Goal: Transaction & Acquisition: Purchase product/service

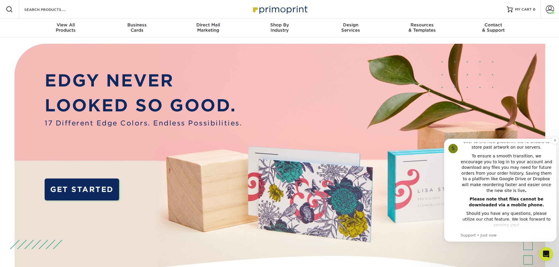
scroll to position [120, 0]
click at [554, 138] on button "Dismiss notification" at bounding box center [555, 141] width 8 height 8
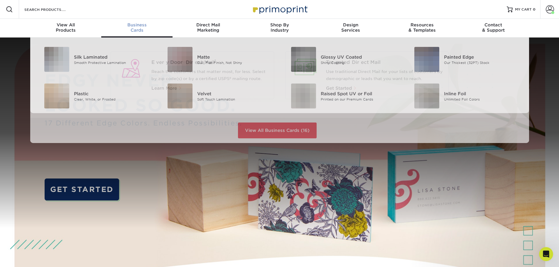
click at [133, 28] on div "Business Cards" at bounding box center [136, 27] width 71 height 11
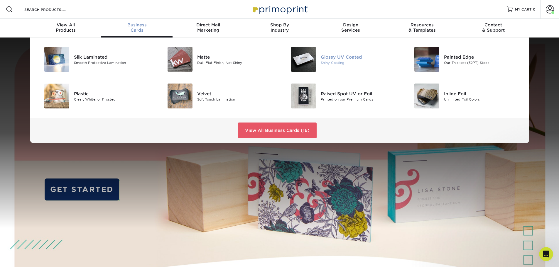
click at [320, 63] on div at bounding box center [300, 59] width 41 height 25
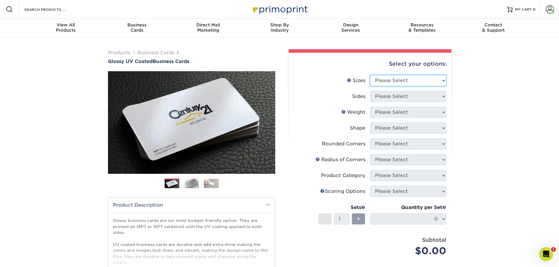
click at [408, 80] on select "Please Select 1.5" x 3.5" - Mini 1.75" x 3.5" - Mini 2" x 2" - Square 2" x 3" -…" at bounding box center [408, 80] width 76 height 11
select select "2.00x3.50"
click at [370, 75] on select "Please Select 1.5" x 3.5" - Mini 1.75" x 3.5" - Mini 2" x 2" - Square 2" x 3" -…" at bounding box center [408, 80] width 76 height 11
click at [398, 97] on select "Please Select Print Both Sides Print Front Only" at bounding box center [408, 96] width 76 height 11
select select "13abbda7-1d64-4f25-8bb2-c179b224825d"
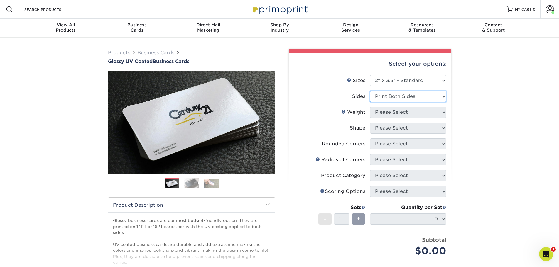
click at [370, 91] on select "Please Select Print Both Sides Print Front Only" at bounding box center [408, 96] width 76 height 11
click at [399, 112] on select "Please Select 16PT 14PT" at bounding box center [408, 112] width 76 height 11
select select "16PT"
click at [370, 107] on select "Please Select 16PT 14PT" at bounding box center [408, 112] width 76 height 11
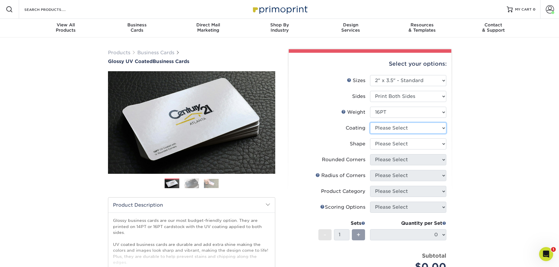
click at [393, 129] on select at bounding box center [408, 128] width 76 height 11
select select "1e8116af-acfc-44b1-83dc-8181aa338834"
click at [370, 123] on select at bounding box center [408, 128] width 76 height 11
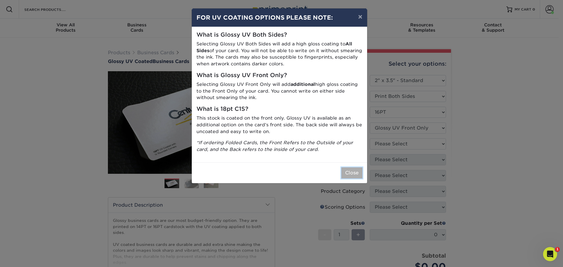
click at [344, 173] on button "Close" at bounding box center [351, 173] width 21 height 11
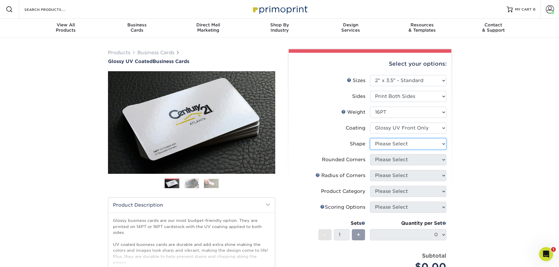
click at [394, 143] on select "Please Select Standard" at bounding box center [408, 143] width 76 height 11
select select "standard"
click at [370, 138] on select "Please Select Standard" at bounding box center [408, 143] width 76 height 11
click at [389, 161] on select "Please Select Yes - Round 2 Corners Yes - Round 4 Corners No" at bounding box center [408, 159] width 76 height 11
select select "0"
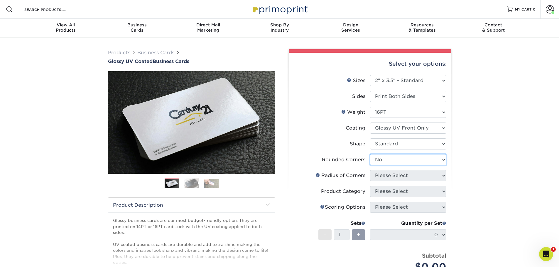
click at [370, 154] on select "Please Select Yes - Round 2 Corners Yes - Round 4 Corners No" at bounding box center [408, 159] width 76 height 11
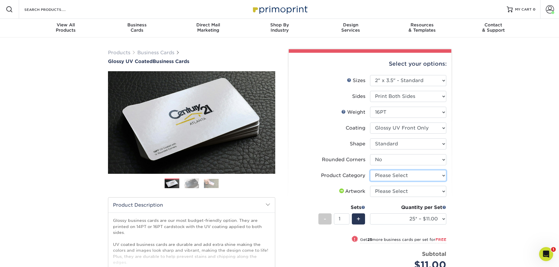
click at [391, 177] on select "Please Select Business Cards" at bounding box center [408, 175] width 76 height 11
select select "3b5148f1-0588-4f88-a218-97bcfdce65c1"
click at [370, 170] on select "Please Select Business Cards" at bounding box center [408, 175] width 76 height 11
click at [390, 190] on select "Please Select I will upload files I need a design - $100" at bounding box center [408, 191] width 76 height 11
select select "upload"
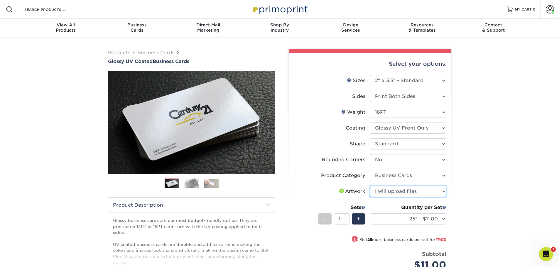
click at [370, 186] on select "Please Select I will upload files I need a design - $100" at bounding box center [408, 191] width 76 height 11
click at [441, 220] on select "25* – $11.00 50* – $11.00 100* – $11.00 250* – $20.00 500 – $39.00 1000 – $49.0…" at bounding box center [408, 219] width 76 height 11
select select "500 – $39.00"
click at [370, 214] on select "25* – $11.00 50* – $11.00 100* – $11.00 250* – $20.00 500 – $39.00 1000 – $49.0…" at bounding box center [408, 219] width 76 height 11
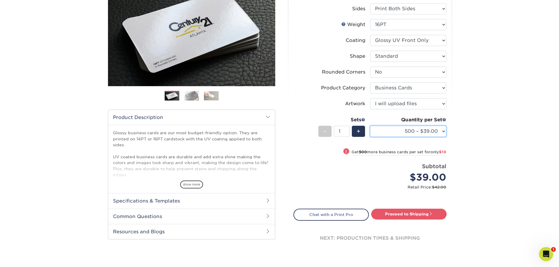
scroll to position [88, 0]
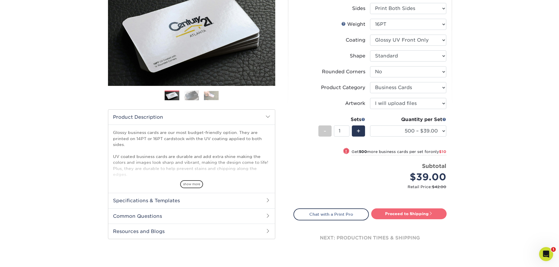
click at [393, 216] on link "Proceed to Shipping" at bounding box center [408, 214] width 75 height 11
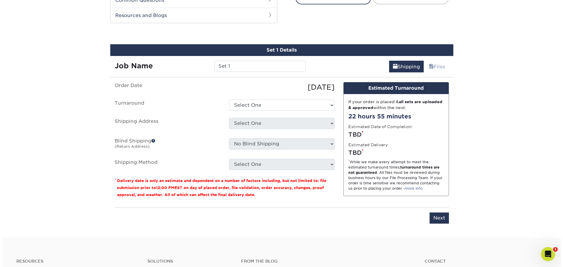
scroll to position [313, 0]
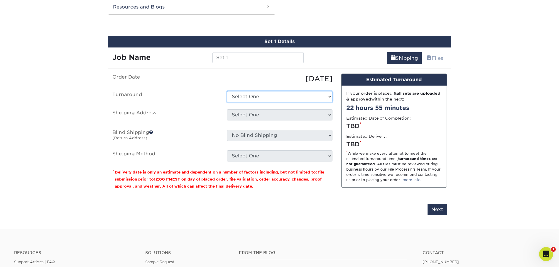
click at [280, 97] on select "Select One 2-4 Business Days 2 Day Next Business Day" at bounding box center [280, 96] width 106 height 11
select select "2713695d-548c-4367-a44e-acbad3be2f29"
click at [227, 91] on select "Select One 2-4 Business Days 2 Day Next Business Day" at bounding box center [280, 96] width 106 height 11
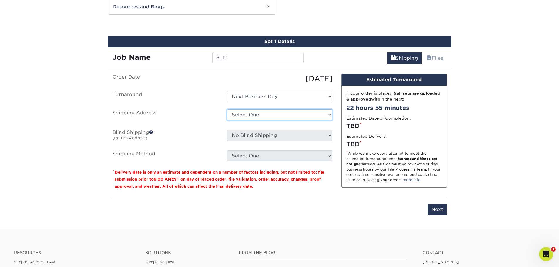
click at [263, 116] on select "Select One A Baumgarten RRR Adcom SNA AIDF Conf Hotel for Wiley Airgroup CHS Al…" at bounding box center [280, 114] width 106 height 11
click at [329, 115] on select "Select One A Baumgarten RRR Adcom SNA AIDF Conf Hotel for Wiley Airgroup CHS Al…" at bounding box center [280, 114] width 106 height 11
select select "newaddress"
click at [227, 109] on select "Select One A Baumgarten RRR Adcom SNA AIDF Conf Hotel for Wiley Airgroup CHS Al…" at bounding box center [280, 114] width 106 height 11
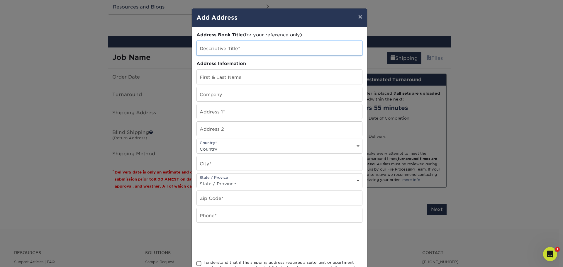
click at [214, 49] on input "text" at bounding box center [279, 48] width 165 height 14
type input "Cynthia Jone"
drag, startPoint x: 223, startPoint y: 50, endPoint x: 183, endPoint y: 50, distance: 39.9
click at [185, 50] on div "× Add Address Address Book Title (for your reference only) Descriptive Title* C…" at bounding box center [281, 133] width 563 height 267
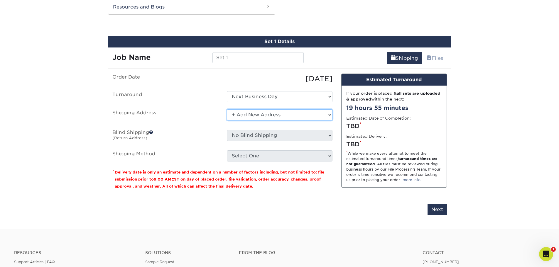
click at [284, 115] on select "Select One A Baumgarten RRR Adcom SNA AIDF Conf Hotel for Wiley Airgroup CHS Al…" at bounding box center [280, 114] width 106 height 11
click at [227, 109] on select "Select One A Baumgarten RRR Adcom SNA AIDF Conf Hotel for Wiley Airgroup CHS Al…" at bounding box center [280, 114] width 106 height 11
click at [254, 112] on select "Select One A Baumgarten RRR Adcom SNA AIDF Conf Hotel for Wiley Airgroup CHS Al…" at bounding box center [280, 114] width 106 height 11
click at [293, 116] on select "Select One A Baumgarten RRR Adcom SNA AIDF Conf Hotel for Wiley Airgroup CHS Al…" at bounding box center [280, 114] width 106 height 11
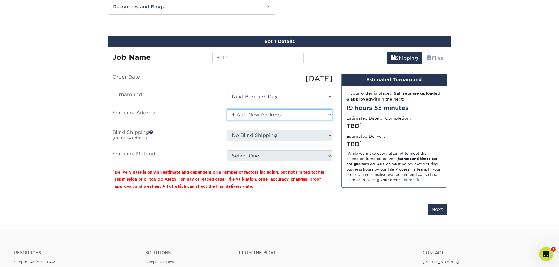
click at [227, 109] on select "Select One A Baumgarten RRR Adcom SNA AIDF Conf Hotel for Wiley Airgroup CHS Al…" at bounding box center [280, 114] width 106 height 11
click at [293, 119] on select "Select One A Baumgarten RRR Adcom SNA AIDF Conf Hotel for Wiley Airgroup CHS Al…" at bounding box center [280, 114] width 106 height 11
click at [186, 132] on label "Blind Shipping (Return Address)" at bounding box center [165, 136] width 114 height 13
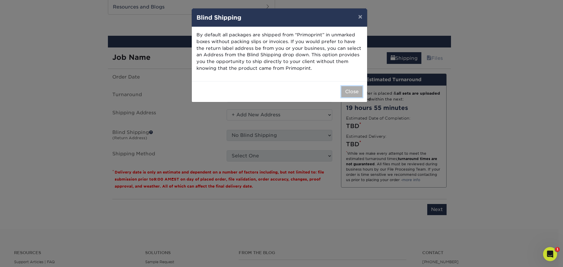
click at [351, 90] on button "Close" at bounding box center [351, 91] width 21 height 11
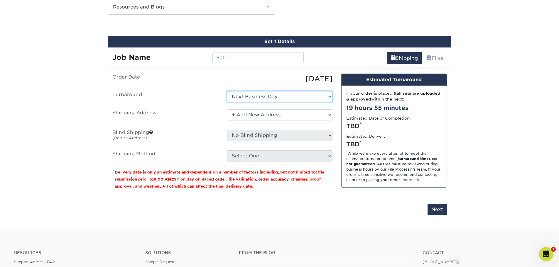
click at [278, 100] on select "Select One 2-4 Business Days 2 Day Next Business Day" at bounding box center [280, 96] width 106 height 11
click at [227, 91] on select "Select One 2-4 Business Days 2 Day Next Business Day" at bounding box center [280, 96] width 106 height 11
click at [271, 120] on select "Select One A Baumgarten RRR Adcom SNA AIDF Conf Hotel for Wiley Airgroup CHS Al…" at bounding box center [280, 114] width 106 height 11
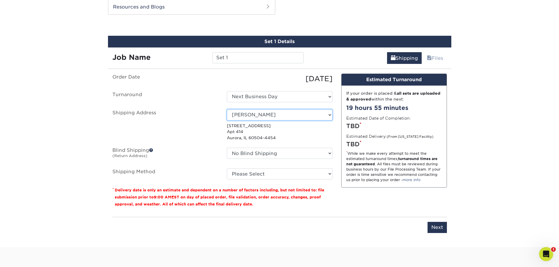
click at [277, 115] on select "Select One A Baumgarten RRR Adcom SNA AIDF Conf Hotel for Wiley Airgroup CHS Al…" at bounding box center [280, 114] width 106 height 11
select select "newaddress"
click at [227, 109] on select "Select One A Baumgarten RRR Adcom SNA AIDF Conf Hotel for Wiley Airgroup CHS Al…" at bounding box center [280, 114] width 106 height 11
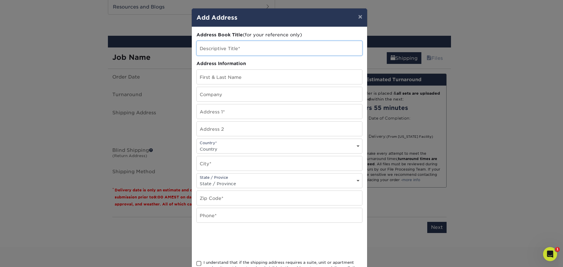
click at [209, 48] on input "text" at bounding box center [279, 48] width 165 height 14
type input "Radiant IAH"
type input "[PERSON_NAME]"
click at [218, 96] on input "text" at bounding box center [279, 94] width 165 height 14
type input "Radiant Global Logistics"
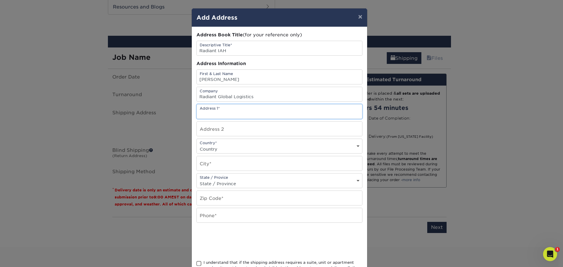
click at [240, 114] on input "text" at bounding box center [279, 111] width 165 height 14
type input "[STREET_ADDRESS][PERSON_NAME]"
click at [209, 131] on input "text" at bounding box center [279, 129] width 165 height 14
type input "Building B - Suite 100"
select select "US"
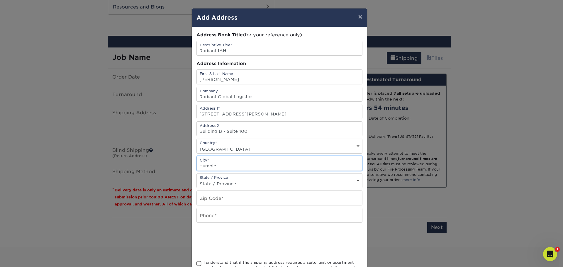
type input "Humble"
select select "TX"
type input "77396"
type input "281-449-7000"
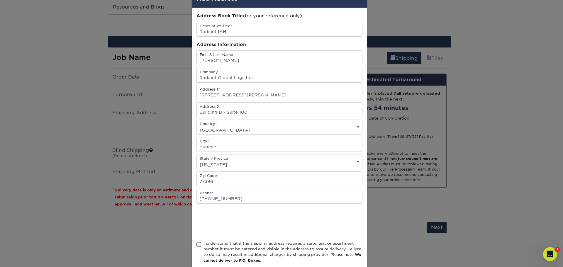
scroll to position [29, 0]
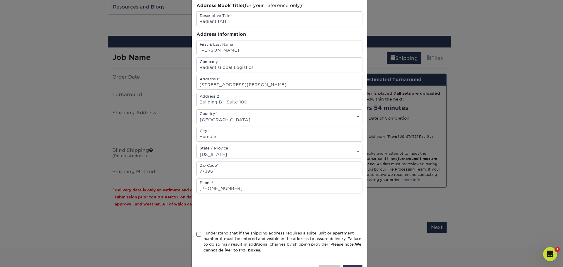
click at [197, 236] on span at bounding box center [199, 235] width 5 height 6
click at [0, 0] on input "I understand that if the shipping address requires a suite, unit or apartment n…" at bounding box center [0, 0] width 0 height 0
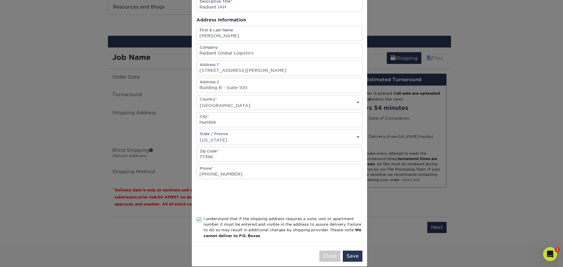
scroll to position [52, 0]
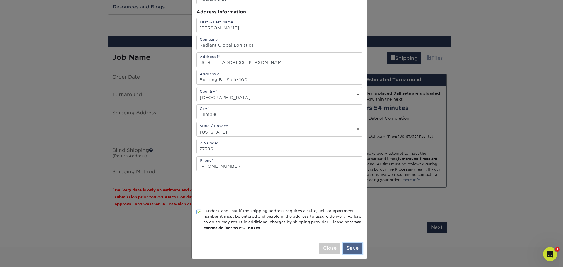
click at [350, 250] on button "Save" at bounding box center [353, 248] width 20 height 11
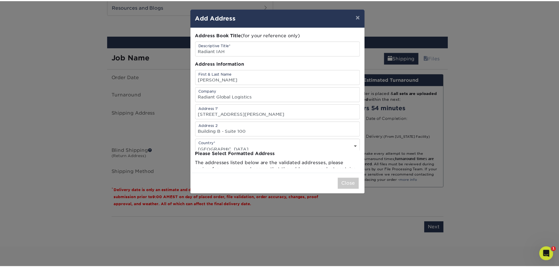
scroll to position [0, 0]
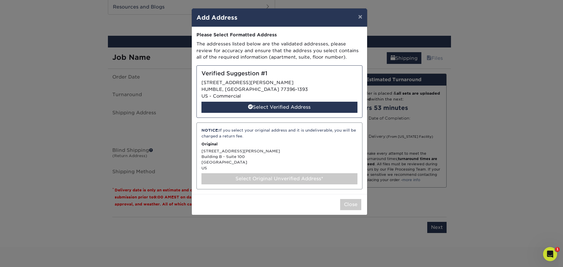
click at [281, 177] on div "Select Original Unverified Address*" at bounding box center [280, 178] width 156 height 11
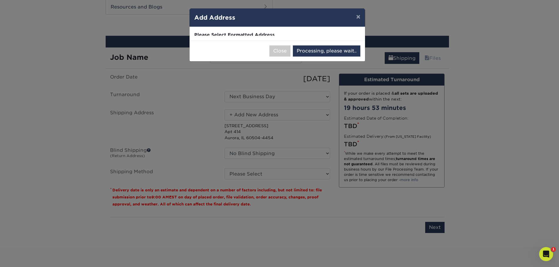
select select "285310"
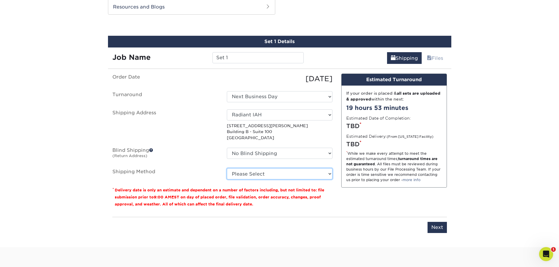
click at [281, 172] on select "Please Select Ground Shipping (+$8.96) 3 Day Shipping Service (+$15.34) 2 Day A…" at bounding box center [280, 173] width 106 height 11
select select "03"
click at [227, 168] on select "Please Select Ground Shipping (+$8.96) 3 Day Shipping Service (+$15.34) 2 Day A…" at bounding box center [280, 173] width 106 height 11
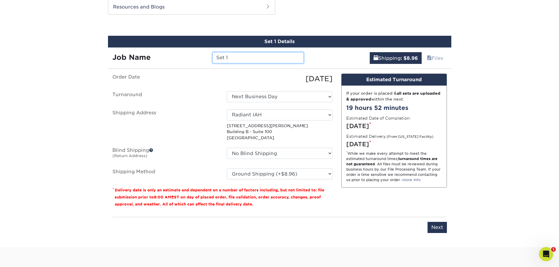
drag, startPoint x: 232, startPoint y: 58, endPoint x: 190, endPoint y: 52, distance: 42.7
click at [191, 52] on div "Job Name Set 1" at bounding box center [208, 57] width 200 height 11
type input "[PERSON_NAME]"
click at [441, 232] on input "Next" at bounding box center [436, 227] width 19 height 11
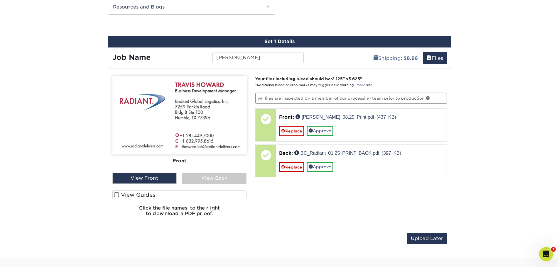
click at [229, 169] on div "Front Back" at bounding box center [179, 124] width 134 height 97
click at [214, 179] on div "View Back" at bounding box center [214, 178] width 65 height 11
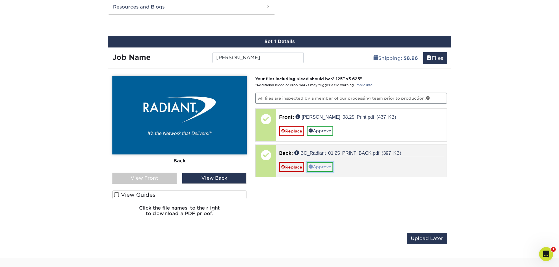
click at [323, 169] on link "Approve" at bounding box center [320, 167] width 27 height 10
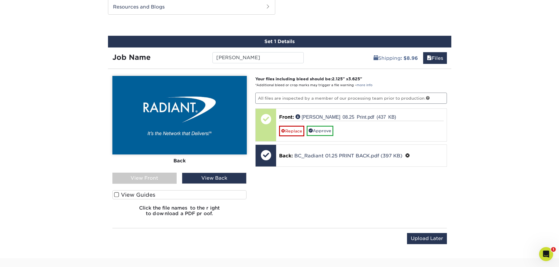
click at [137, 180] on div "View Front" at bounding box center [144, 178] width 65 height 11
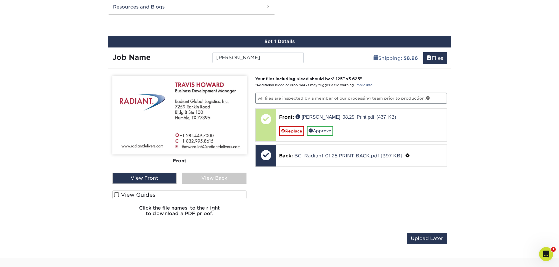
click at [145, 193] on label "View Guides" at bounding box center [179, 194] width 134 height 9
click at [0, 0] on input "View Guides" at bounding box center [0, 0] width 0 height 0
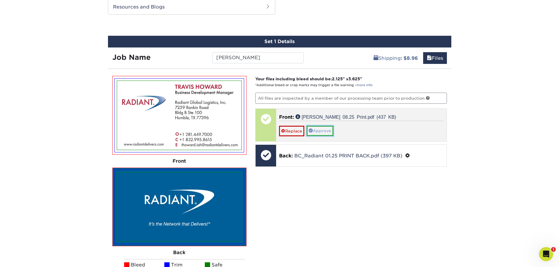
click at [325, 131] on link "Approve" at bounding box center [320, 131] width 27 height 10
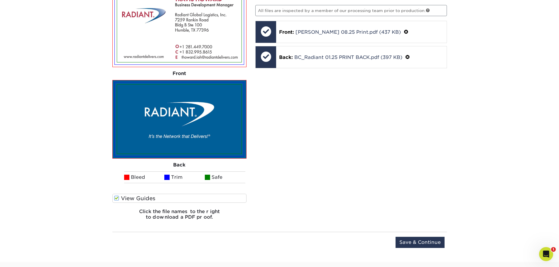
scroll to position [401, 0]
click at [412, 242] on input "Save & Continue" at bounding box center [419, 242] width 49 height 11
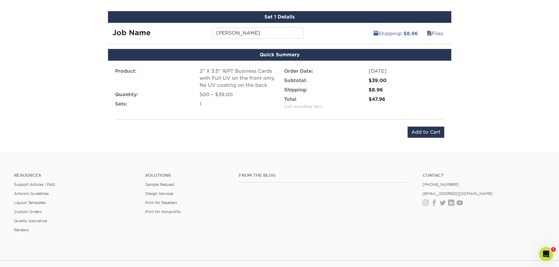
scroll to position [335, 0]
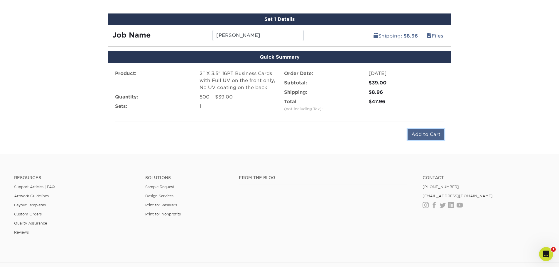
click at [420, 133] on input "Add to Cart" at bounding box center [426, 134] width 37 height 11
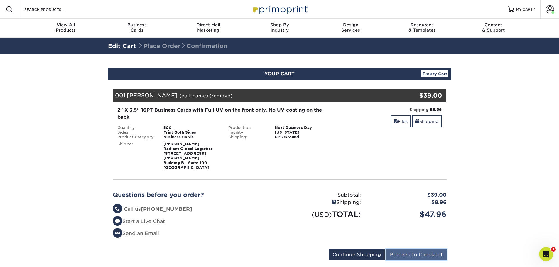
click at [407, 250] on input "Proceed to Checkout" at bounding box center [416, 254] width 60 height 11
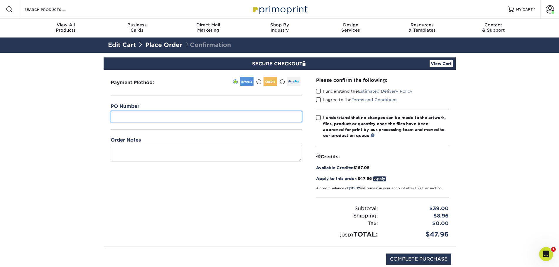
click at [138, 116] on input "text" at bounding box center [206, 116] width 191 height 11
type input "Radiant - IAH"
click at [444, 64] on link "View Cart" at bounding box center [441, 63] width 23 height 7
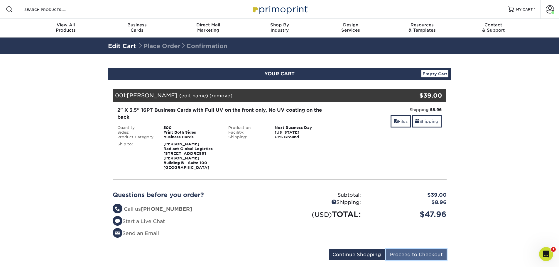
click at [411, 253] on input "Proceed to Checkout" at bounding box center [416, 254] width 60 height 11
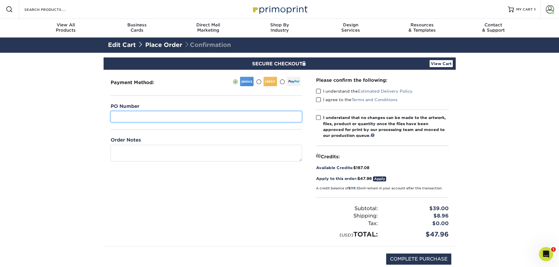
click at [117, 117] on input "text" at bounding box center [206, 116] width 191 height 11
type input "Radiant IAH"
click at [319, 91] on span at bounding box center [318, 92] width 5 height 6
click at [0, 0] on input "I understand the Estimated Delivery Policy" at bounding box center [0, 0] width 0 height 0
click at [319, 99] on span at bounding box center [318, 100] width 5 height 6
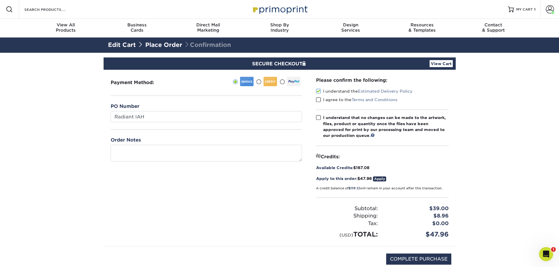
click at [0, 0] on input "I agree to the Terms and Conditions" at bounding box center [0, 0] width 0 height 0
click at [317, 116] on span at bounding box center [318, 118] width 5 height 6
click at [0, 0] on input "I understand that no changes can be made to the artwork, files, product or quan…" at bounding box center [0, 0] width 0 height 0
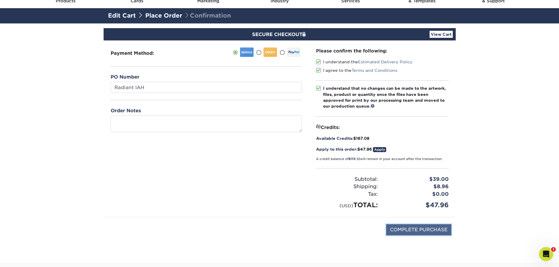
click at [425, 232] on input "COMPLETE PURCHASE" at bounding box center [418, 229] width 65 height 11
type input "PROCESSING, PLEASE WAIT..."
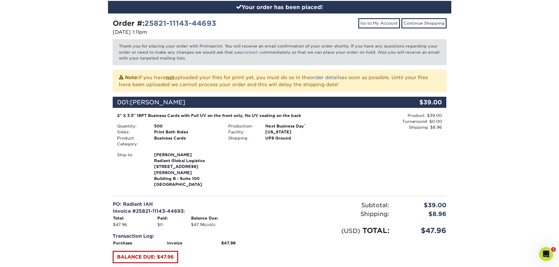
scroll to position [29, 0]
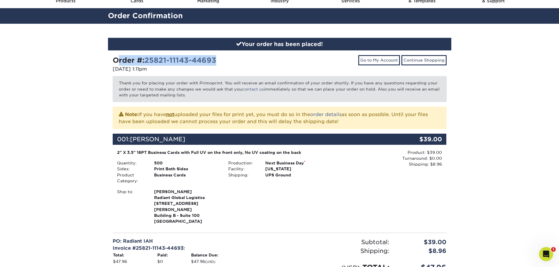
drag, startPoint x: 120, startPoint y: 61, endPoint x: 246, endPoint y: 62, distance: 125.6
click at [246, 62] on div "Order #: 25821-11143-44693" at bounding box center [194, 60] width 163 height 11
copy strong "Order #: 25821-11143-44693"
